Goal: Task Accomplishment & Management: Use online tool/utility

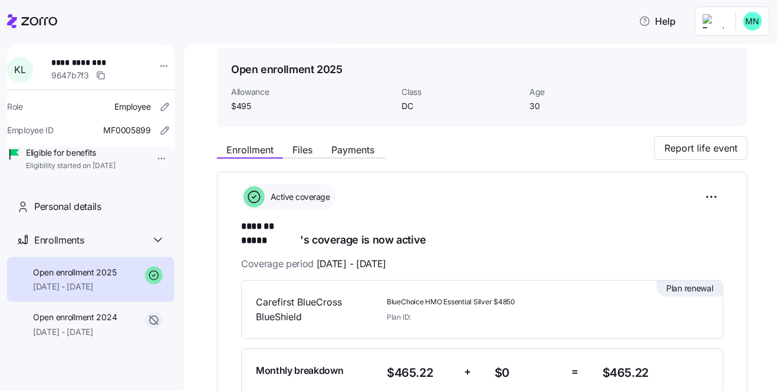
scroll to position [81, 0]
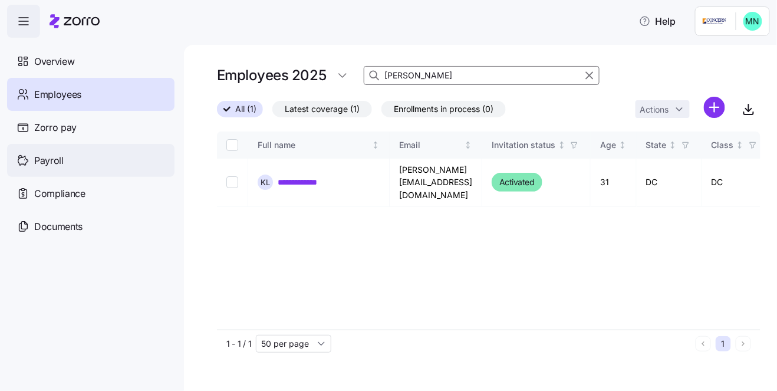
click at [56, 161] on span "Payroll" at bounding box center [48, 160] width 29 height 15
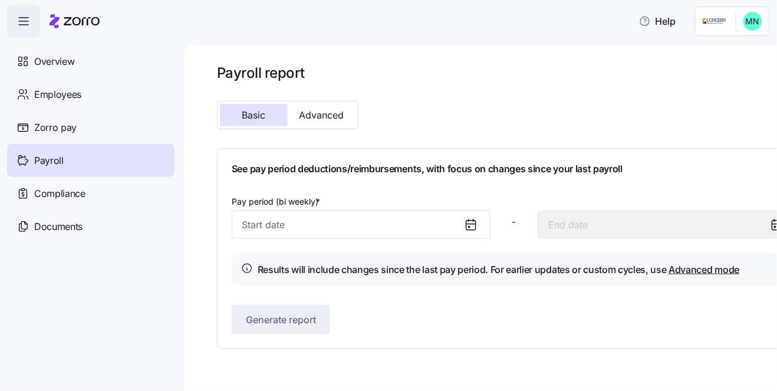
click at [469, 220] on icon at bounding box center [471, 224] width 14 height 14
click at [469, 226] on icon at bounding box center [469, 226] width 1 height 1
click at [472, 225] on icon at bounding box center [471, 224] width 14 height 14
click at [261, 219] on input "Pay period (bi weekly) *" at bounding box center [361, 224] width 259 height 28
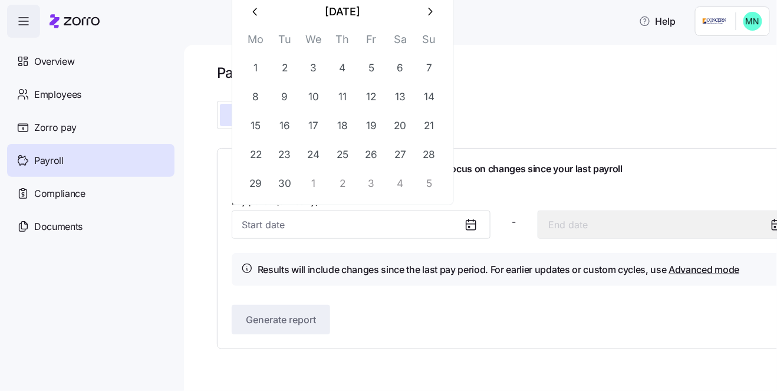
click at [432, 17] on icon "button" at bounding box center [429, 11] width 13 height 13
click at [306, 70] on button "1" at bounding box center [313, 68] width 28 height 28
type input "October 1, 2025"
type input "October 14, 2025"
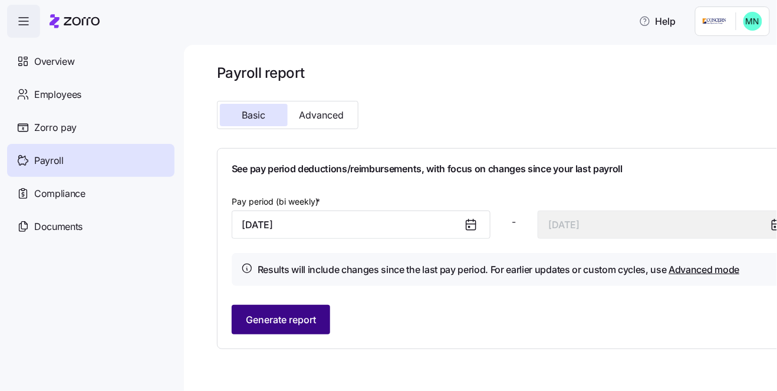
click at [309, 325] on span "Generate report" at bounding box center [281, 319] width 70 height 14
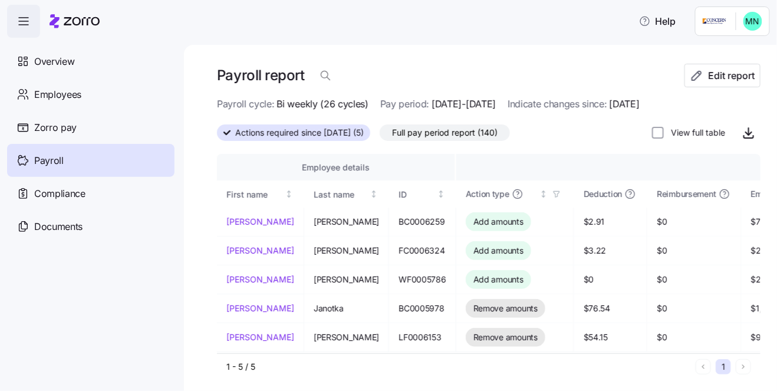
click at [319, 133] on span "Actions required since 10/01/2025 (5)" at bounding box center [299, 132] width 128 height 15
click at [217, 136] on input "Actions required since 10/01/2025 (5)" at bounding box center [217, 136] width 0 height 0
click at [453, 128] on span "Full pay period report (140)" at bounding box center [445, 132] width 106 height 15
click at [380, 136] on input "Full pay period report (140)" at bounding box center [380, 136] width 0 height 0
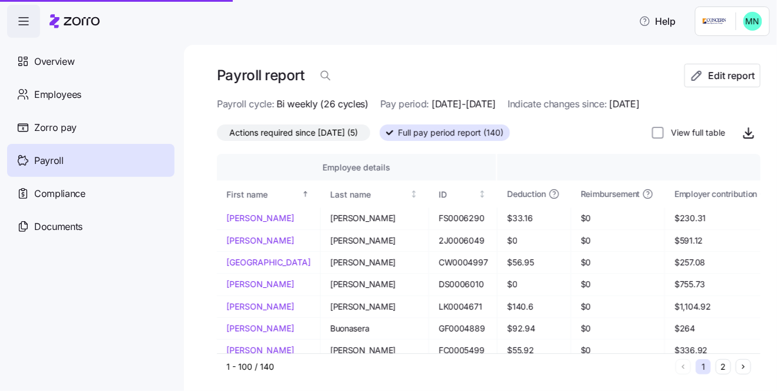
click at [453, 136] on span "Full pay period report (140)" at bounding box center [451, 132] width 106 height 15
click at [380, 136] on input "Full pay period report (140)" at bounding box center [380, 136] width 0 height 0
click at [749, 135] on icon "button" at bounding box center [748, 133] width 14 height 14
click at [312, 133] on span "Actions required since 10/01/2025 (5)" at bounding box center [293, 132] width 128 height 15
click at [217, 136] on input "Actions required since 10/01/2025 (5)" at bounding box center [217, 136] width 0 height 0
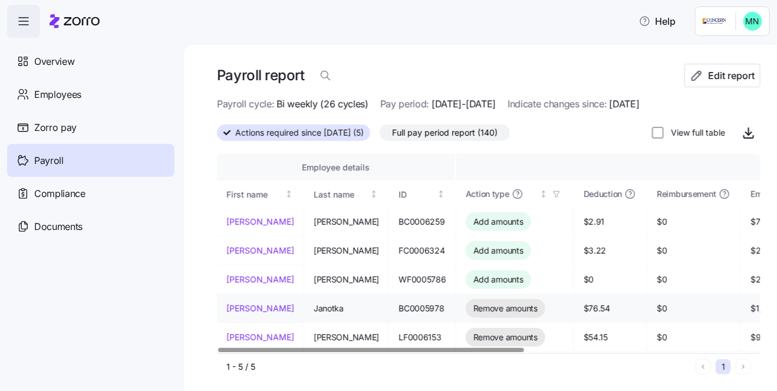
scroll to position [2, 0]
